Goal: Transaction & Acquisition: Download file/media

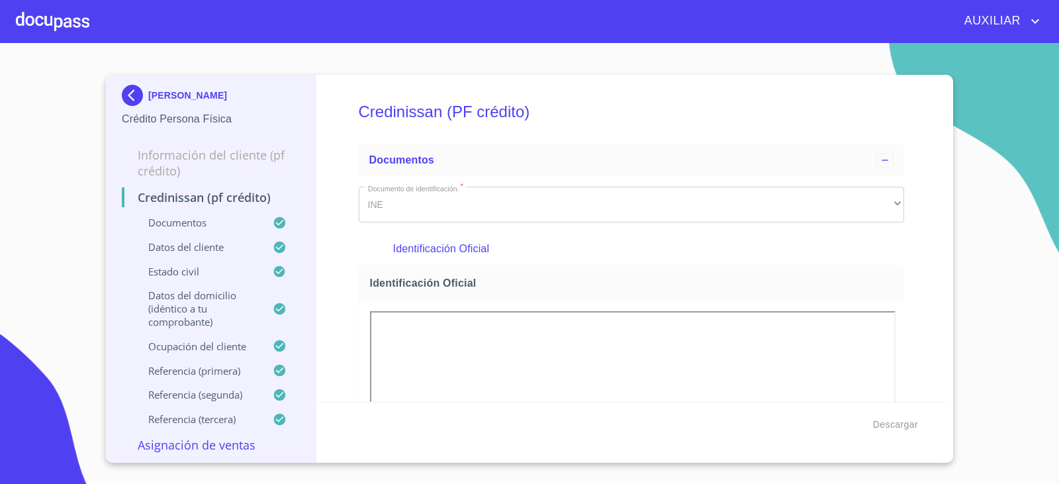
click at [134, 92] on img at bounding box center [135, 95] width 26 height 21
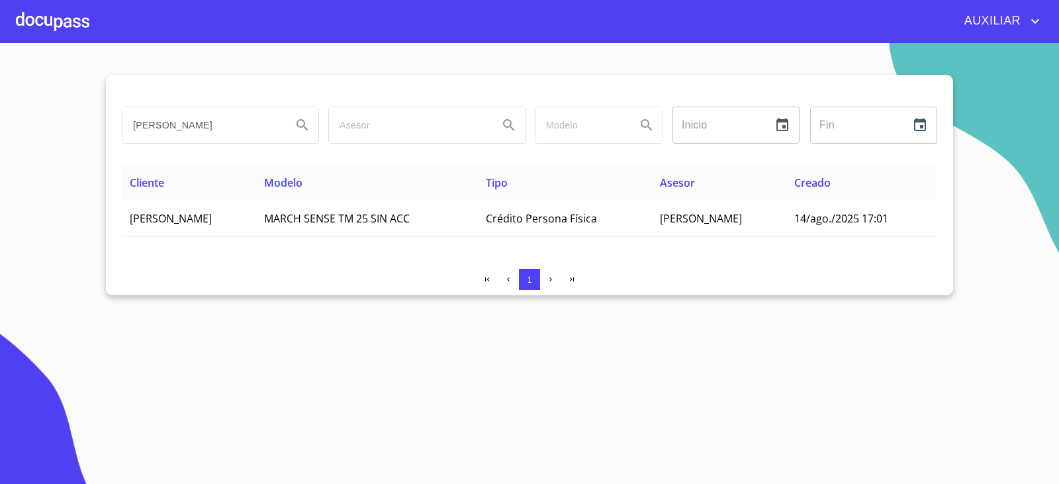
drag, startPoint x: 267, startPoint y: 120, endPoint x: 146, endPoint y: 128, distance: 121.4
click at [146, 128] on input "[PERSON_NAME]" at bounding box center [201, 125] width 159 height 36
type input "C"
type input "[PERSON_NAME] [PERSON_NAME]"
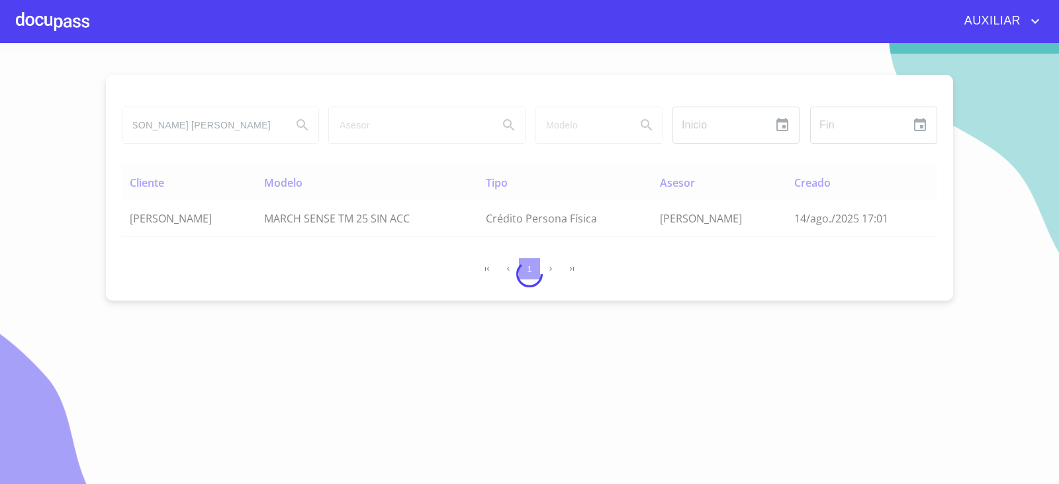
scroll to position [0, 0]
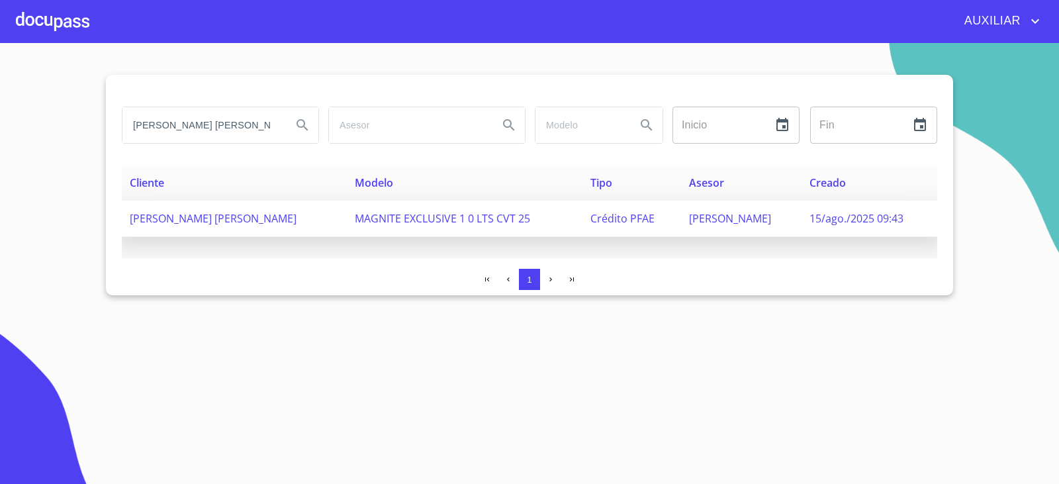
click at [260, 219] on span "[PERSON_NAME] [PERSON_NAME]" at bounding box center [213, 218] width 167 height 15
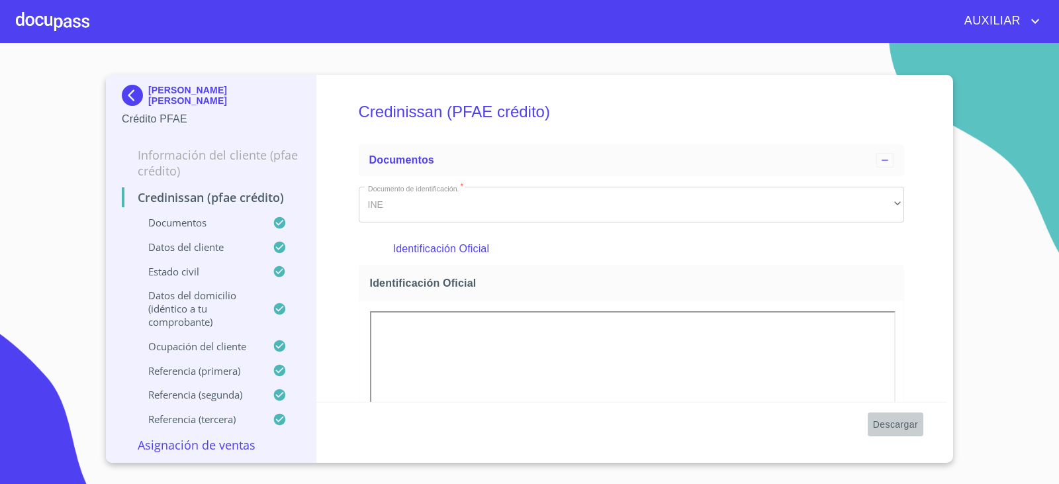
click at [896, 428] on span "Descargar" at bounding box center [895, 424] width 45 height 17
